Goal: Task Accomplishment & Management: Use online tool/utility

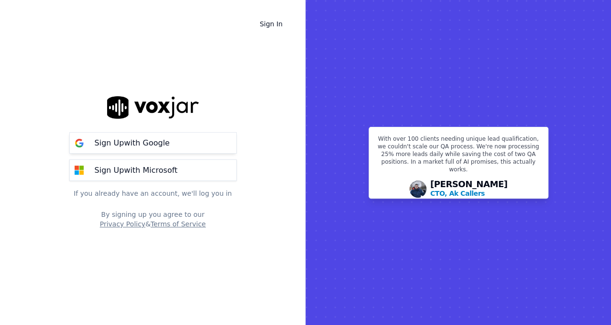
click at [128, 140] on p "Sign Up with Google" at bounding box center [132, 142] width 75 height 11
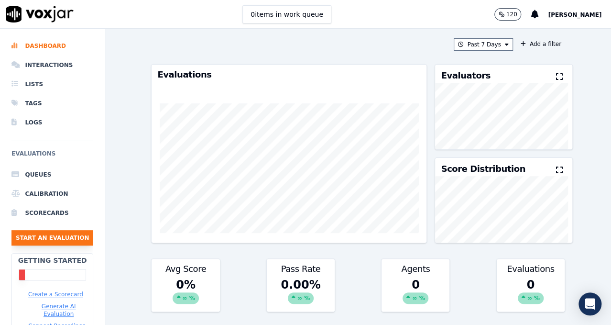
click at [77, 238] on button "Start an Evaluation" at bounding box center [52, 237] width 82 height 15
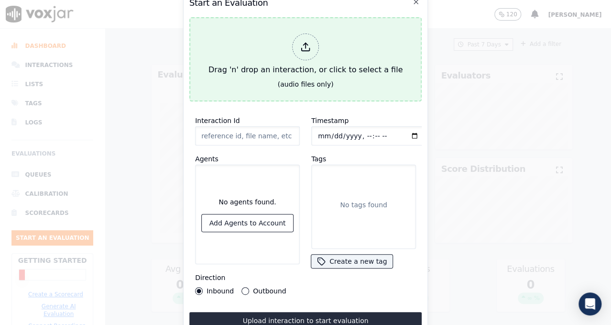
click at [331, 55] on div "Drag 'n' drop an interaction, or click to select a file" at bounding box center [306, 55] width 202 height 50
click at [299, 50] on div at bounding box center [305, 46] width 27 height 27
click at [367, 74] on div "Drag 'n' drop an interaction, or click to select a file" at bounding box center [306, 55] width 202 height 50
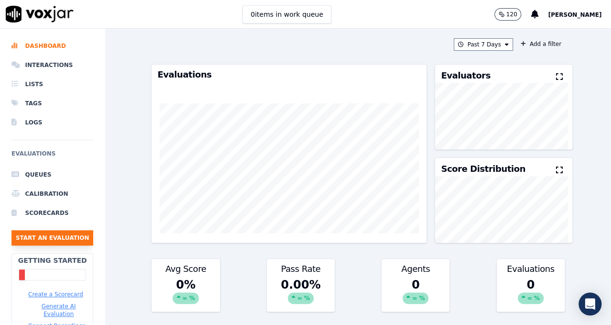
click at [58, 230] on button "Start an Evaluation" at bounding box center [52, 237] width 82 height 15
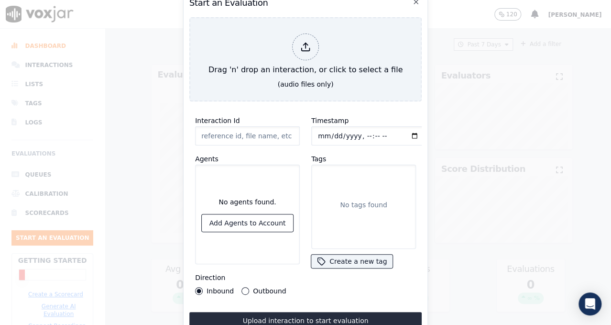
click at [260, 132] on input "Interaction Id" at bounding box center [247, 135] width 105 height 19
paste input "680489087786"
type input "680489087786"
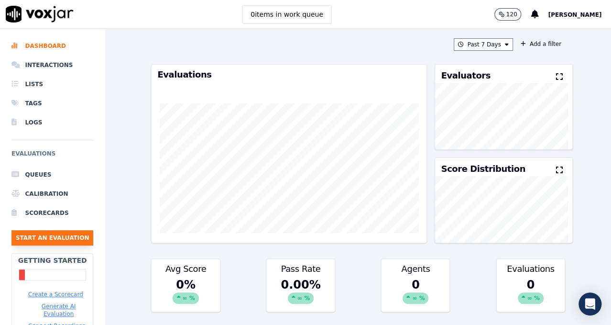
click at [36, 231] on button "Start an Evaluation" at bounding box center [52, 237] width 82 height 15
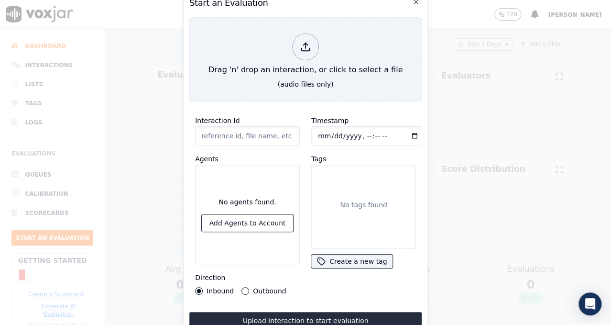
click at [258, 131] on input "Interaction Id" at bounding box center [247, 135] width 105 height 19
paste input "680489087786"
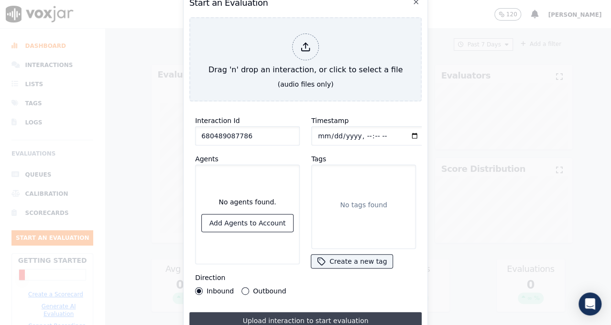
type input "680489087786"
click at [320, 316] on button "Upload interaction to start evaluation" at bounding box center [305, 320] width 232 height 17
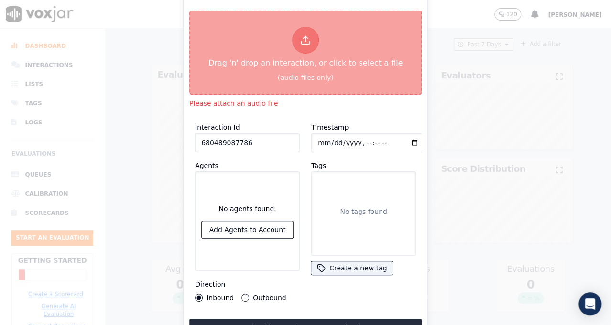
click at [296, 45] on div at bounding box center [305, 40] width 27 height 27
click at [289, 47] on div "Drag 'n' drop an interaction, or click to select a file" at bounding box center [306, 48] width 202 height 50
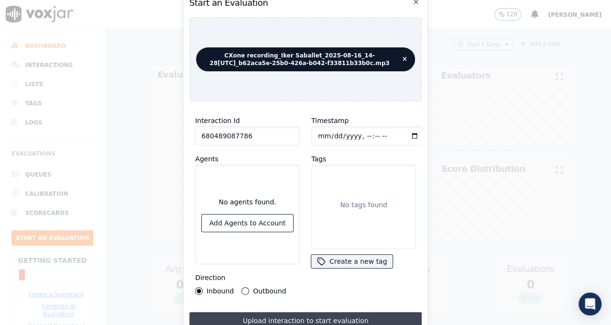
click at [311, 319] on button "Upload interaction to start evaluation" at bounding box center [305, 320] width 232 height 17
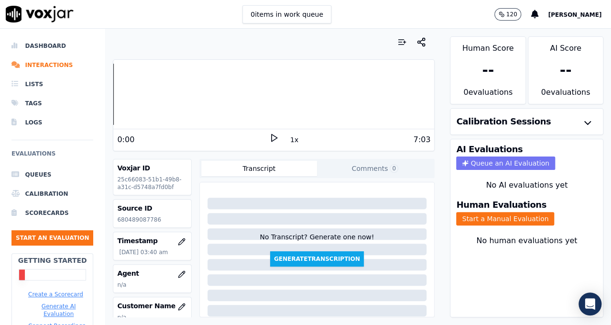
click at [490, 158] on button "Queue an AI Evaluation" at bounding box center [505, 162] width 98 height 13
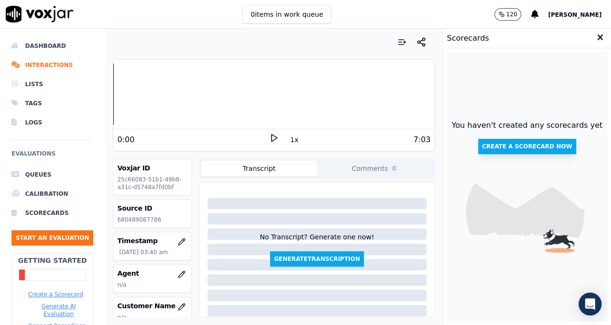
click at [503, 142] on button "Create a scorecard now" at bounding box center [527, 146] width 98 height 15
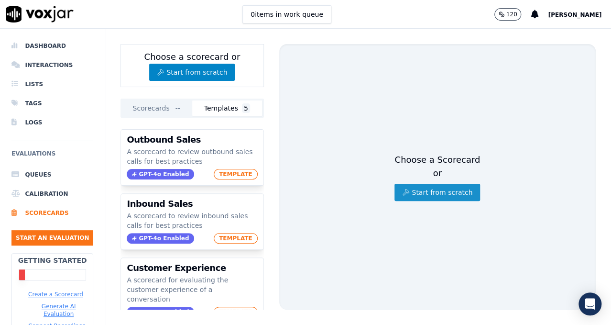
click at [411, 188] on button "Start from scratch" at bounding box center [437, 192] width 86 height 17
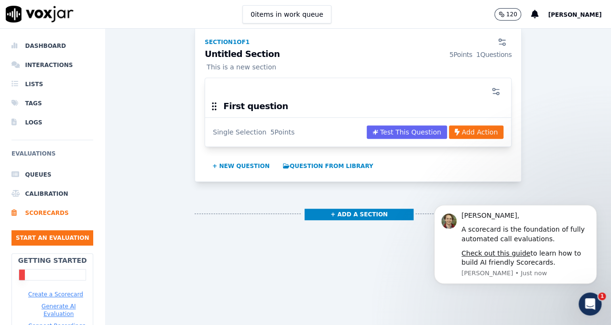
scroll to position [69, 0]
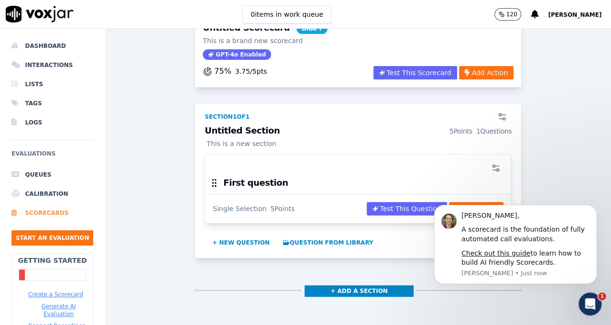
click at [43, 210] on li "Scorecards" at bounding box center [52, 212] width 82 height 19
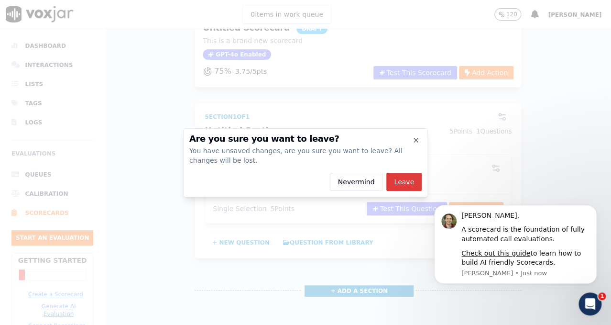
click at [412, 179] on button "Leave" at bounding box center [403, 182] width 35 height 18
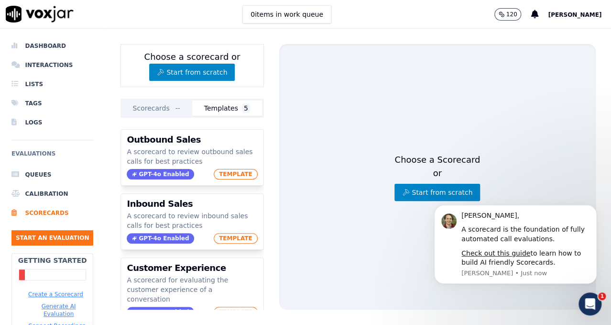
click at [408, 153] on div "Choose a Scorecard or Start from scratch" at bounding box center [437, 177] width 86 height 48
click at [284, 252] on div "Choose a Scorecard or Start from scratch" at bounding box center [437, 176] width 316 height 265
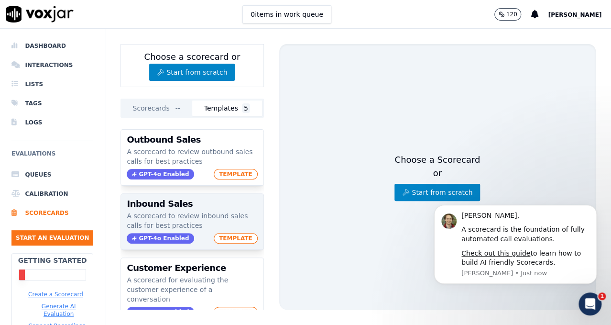
click at [224, 239] on span "TEMPLATE" at bounding box center [236, 238] width 44 height 11
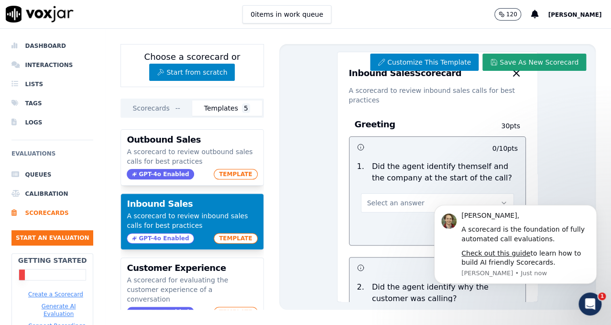
click at [530, 58] on button "Save As New Scorecard" at bounding box center [534, 62] width 104 height 17
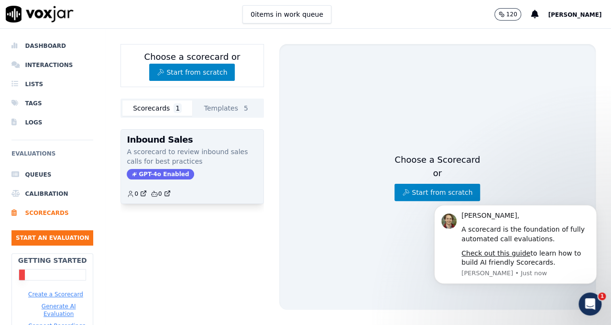
click at [228, 175] on div "GPT-4o Enabled" at bounding box center [192, 174] width 130 height 11
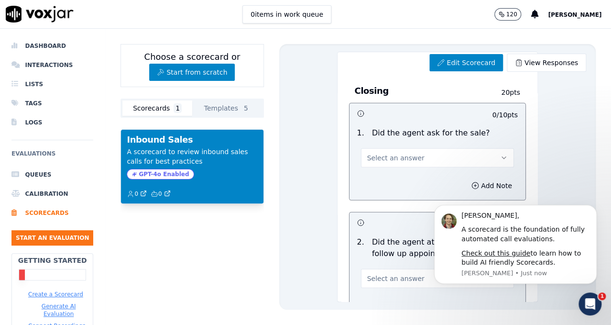
scroll to position [1132, 0]
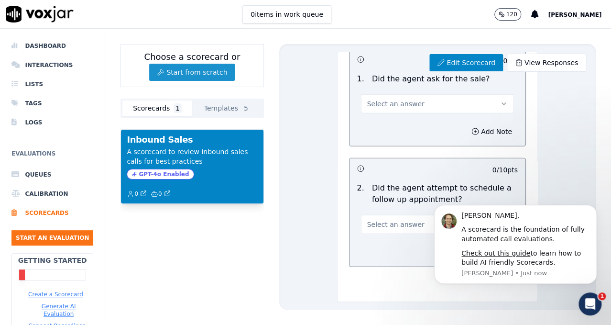
click at [164, 74] on icon "button" at bounding box center [161, 72] width 8 height 8
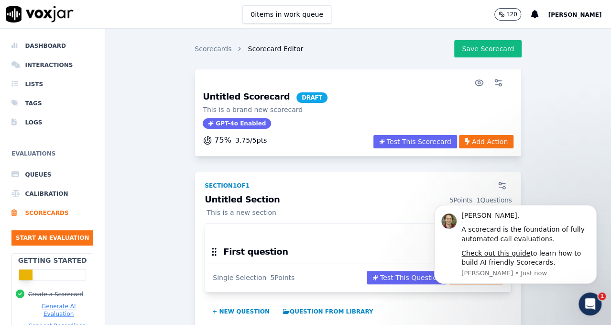
click at [54, 313] on button "Generate AI Evaluation" at bounding box center [58, 309] width 61 height 15
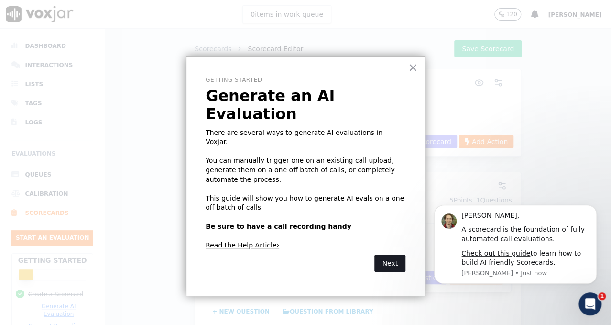
click at [387, 254] on button "Next" at bounding box center [389, 262] width 31 height 17
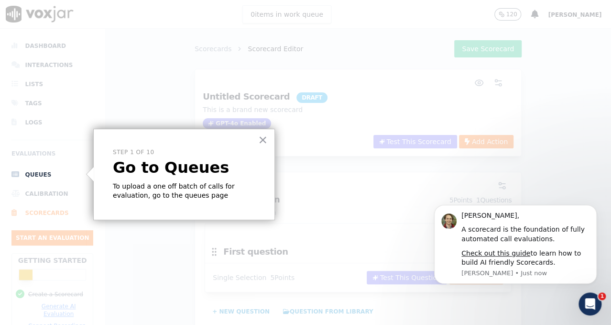
click at [255, 137] on div "× Step 1 of 10 Go to Queues To upload a one off batch of calls for evaluation, …" at bounding box center [184, 174] width 182 height 91
click at [259, 139] on button "×" at bounding box center [262, 139] width 9 height 15
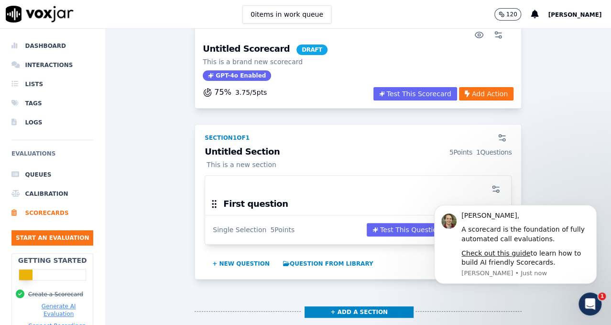
scroll to position [164, 0]
